Goal: Navigation & Orientation: Find specific page/section

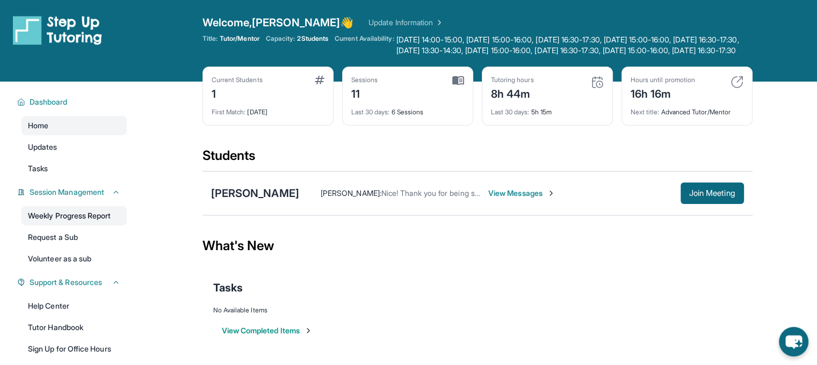
click at [81, 224] on link "Weekly Progress Report" at bounding box center [73, 215] width 105 height 19
click at [496, 295] on div "Tasks" at bounding box center [477, 287] width 529 height 15
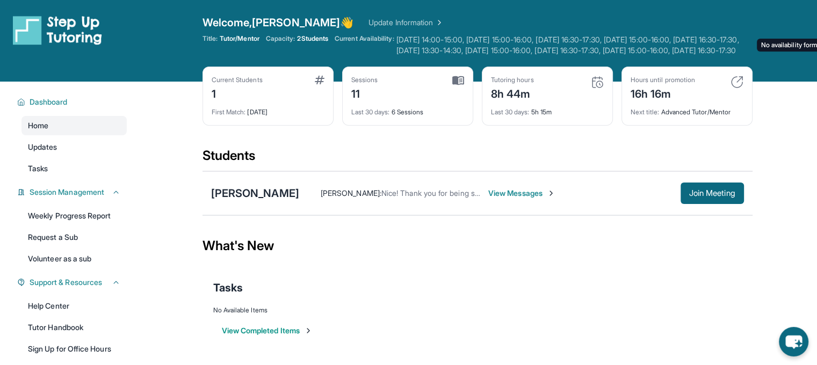
click at [461, 49] on span "[DATE] 14:00-15:00, [DATE] 15:00-16:00, [DATE] 16:30-17:30, [DATE] 15:00-16:00,…" at bounding box center [574, 44] width 356 height 21
click at [733, 51] on span "[DATE] 14:00-15:00, [DATE] 15:00-16:00, [DATE] 16:30-17:30, [DATE] 15:00-16:00,…" at bounding box center [574, 44] width 356 height 21
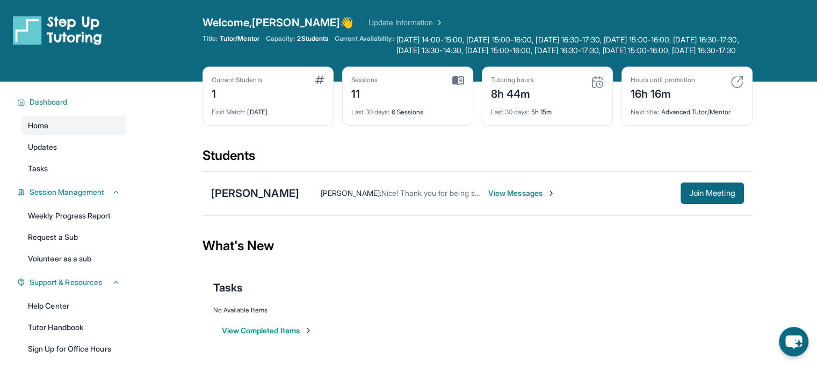
click at [88, 168] on div "Home Updates Tasks" at bounding box center [73, 147] width 105 height 62
click at [82, 157] on link "Updates" at bounding box center [73, 146] width 105 height 19
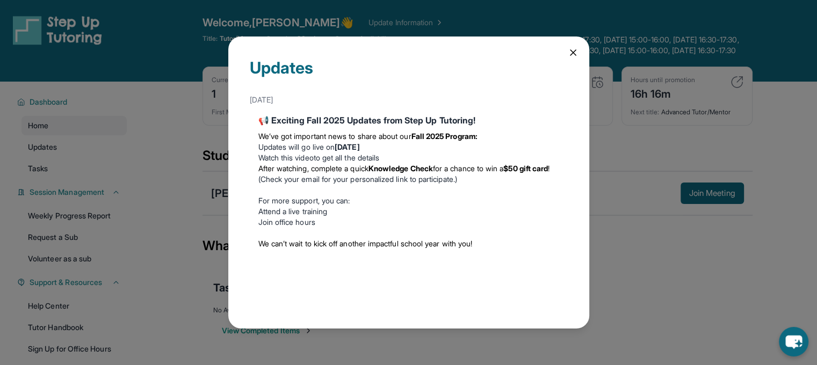
click at [572, 47] on icon at bounding box center [573, 52] width 11 height 11
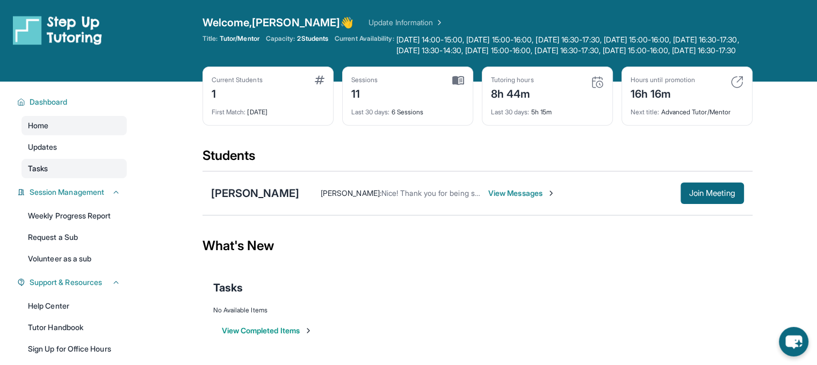
click at [69, 172] on link "Tasks" at bounding box center [73, 168] width 105 height 19
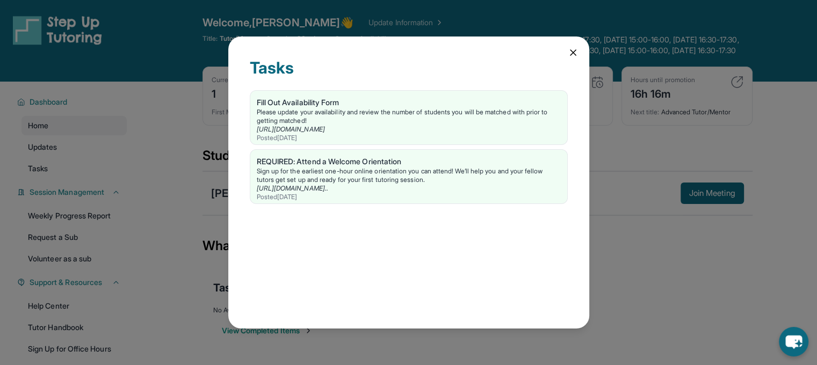
click at [67, 167] on div "Tasks Fill Out Availability Form Please update your availability and review the…" at bounding box center [408, 182] width 817 height 365
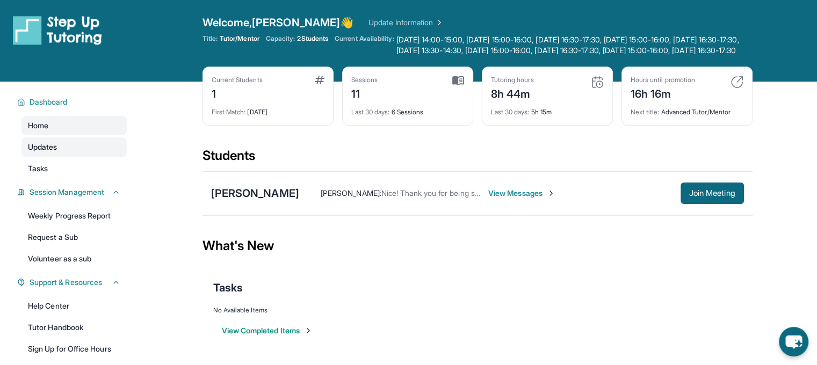
click at [67, 157] on link "Updates" at bounding box center [73, 146] width 105 height 19
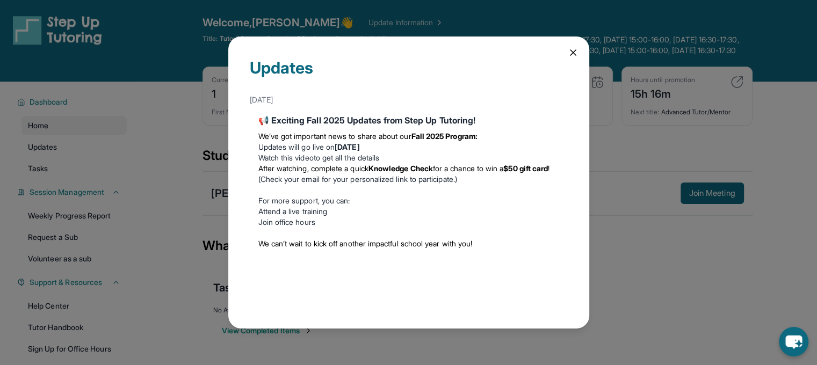
click at [359, 142] on strong "[DATE]" at bounding box center [347, 146] width 25 height 9
click at [389, 173] on li "After watching, complete a quick Knowledge Check for a chance to win a $50 gift…" at bounding box center [408, 173] width 301 height 21
click at [92, 154] on div "Updates [DATE] 📢 Exciting Fall 2025 Updates from Step Up Tutoring! We’ve got im…" at bounding box center [408, 182] width 817 height 365
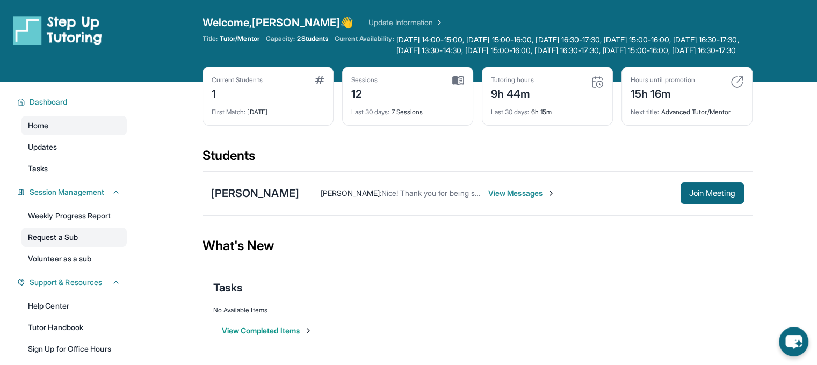
click at [83, 242] on link "Request a Sub" at bounding box center [73, 237] width 105 height 19
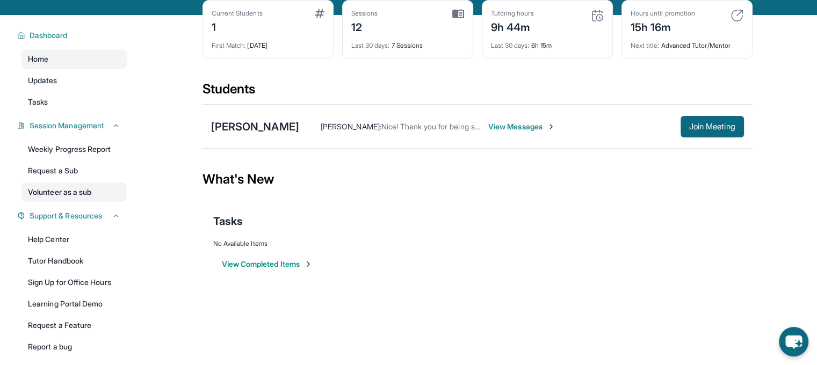
click at [75, 202] on link "Volunteer as a sub" at bounding box center [73, 192] width 105 height 19
